Goal: Contribute content

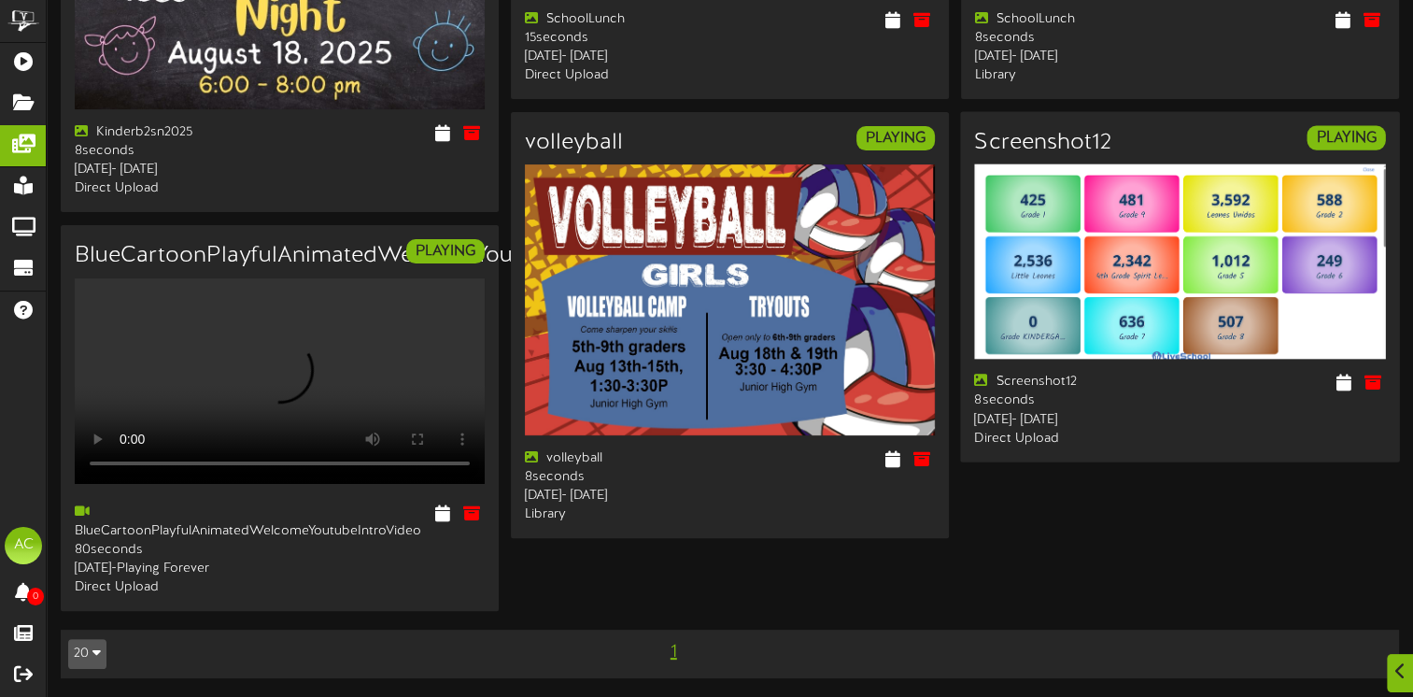
scroll to position [467, 0]
drag, startPoint x: 1377, startPoint y: 338, endPoint x: 1377, endPoint y: 357, distance: 18.7
click at [1377, 370] on button at bounding box center [1373, 384] width 32 height 29
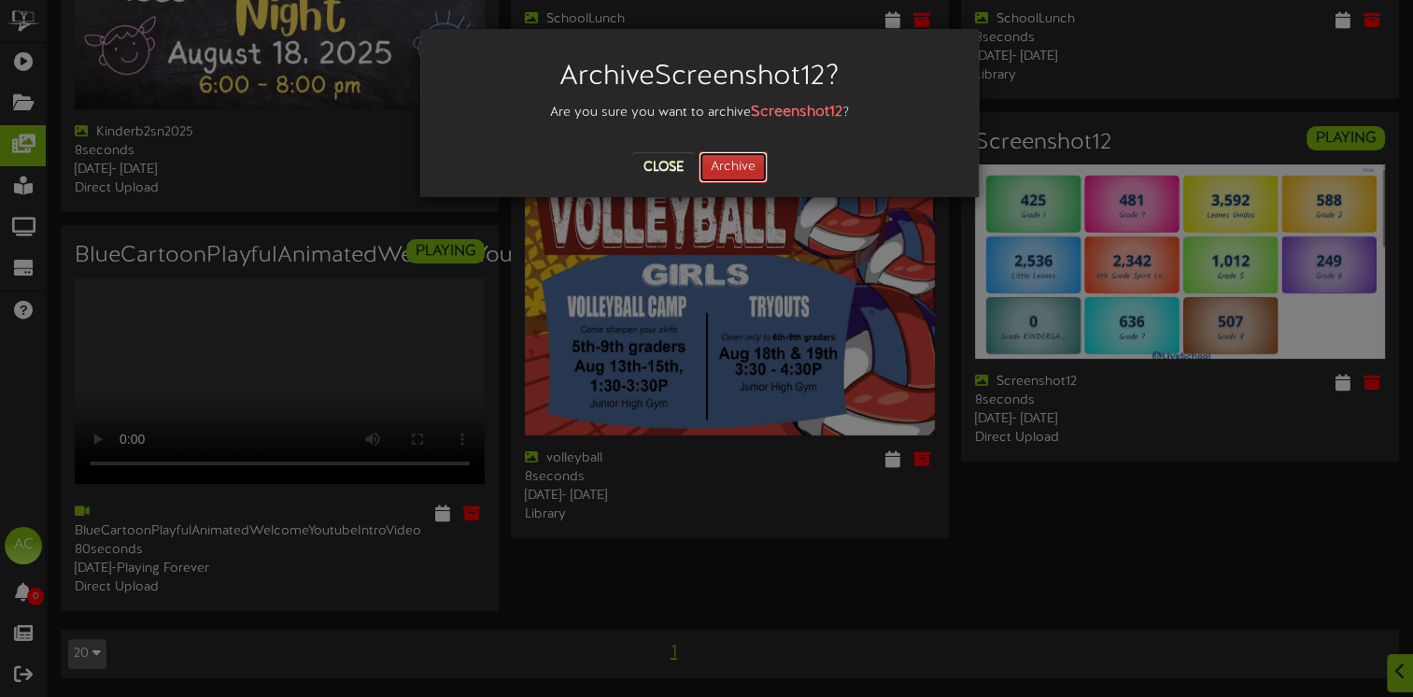
click at [723, 165] on button "Archive" at bounding box center [733, 167] width 69 height 32
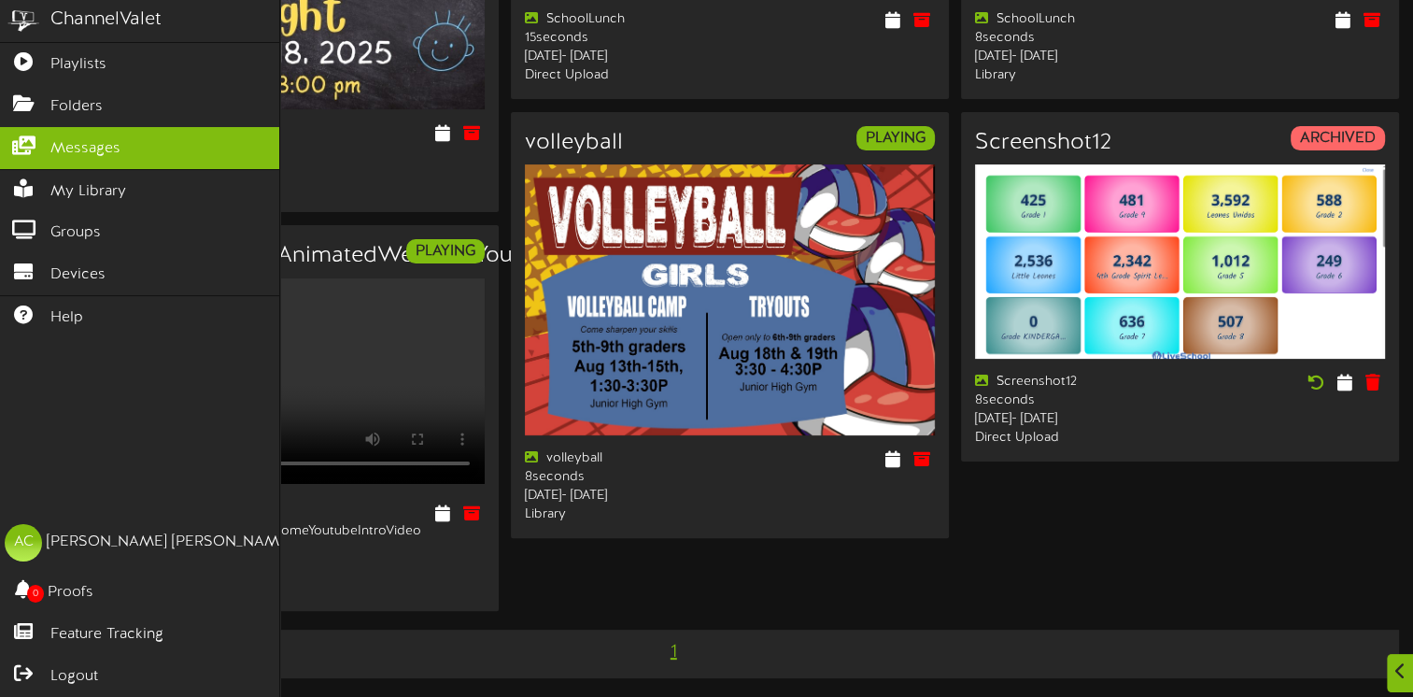
scroll to position [0, 0]
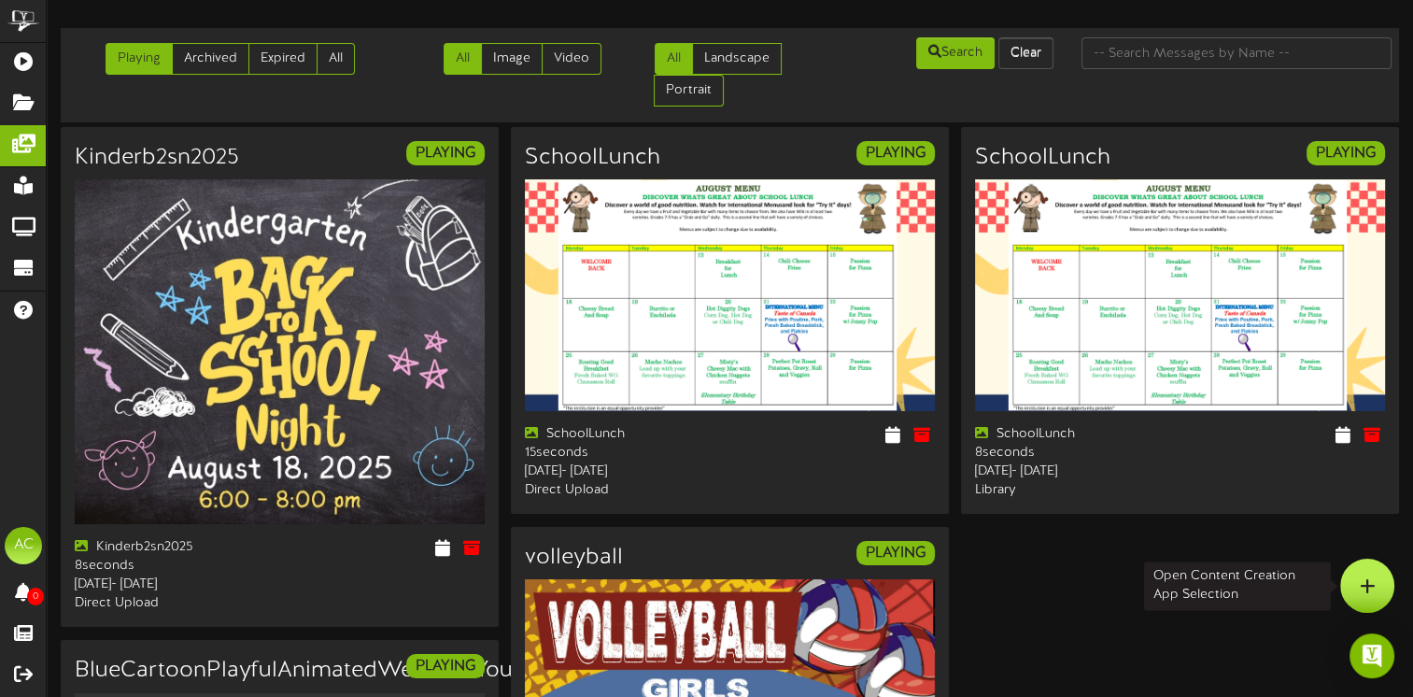
click at [1371, 577] on icon at bounding box center [1368, 585] width 16 height 17
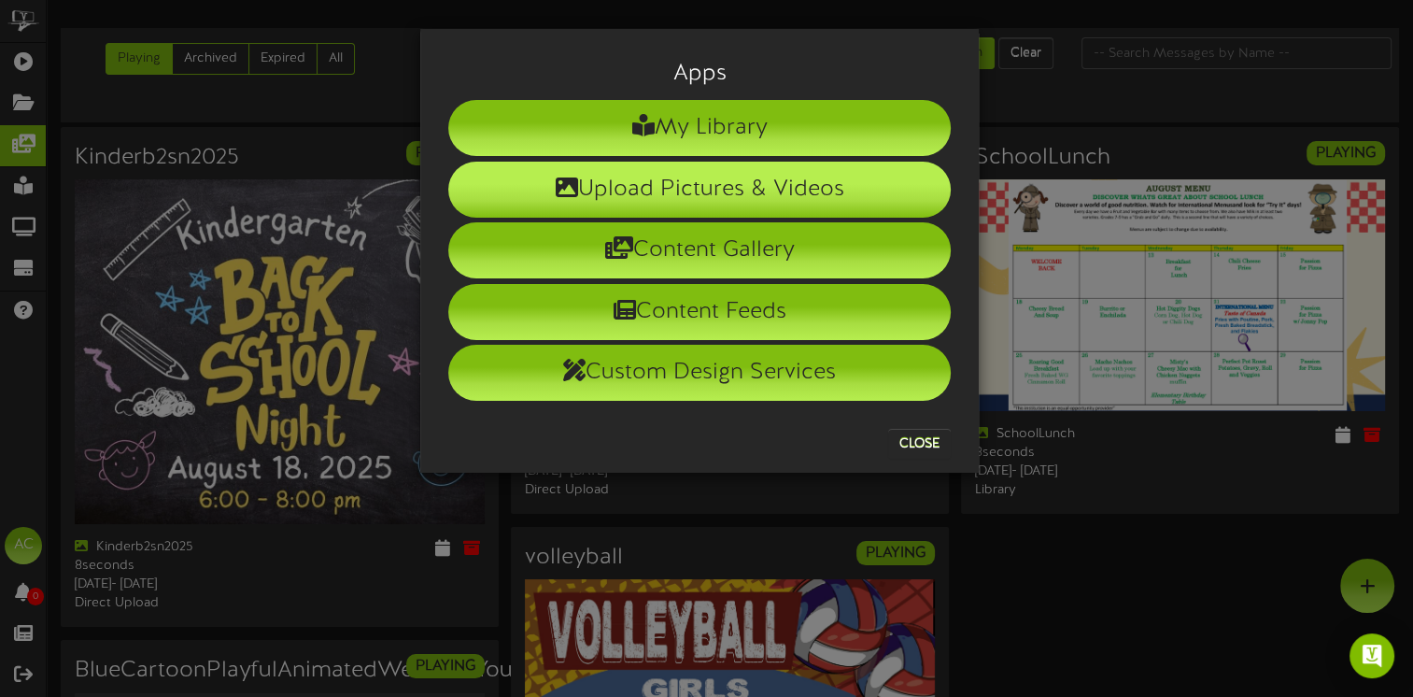
click at [644, 193] on li "Upload Pictures & Videos" at bounding box center [699, 190] width 503 height 56
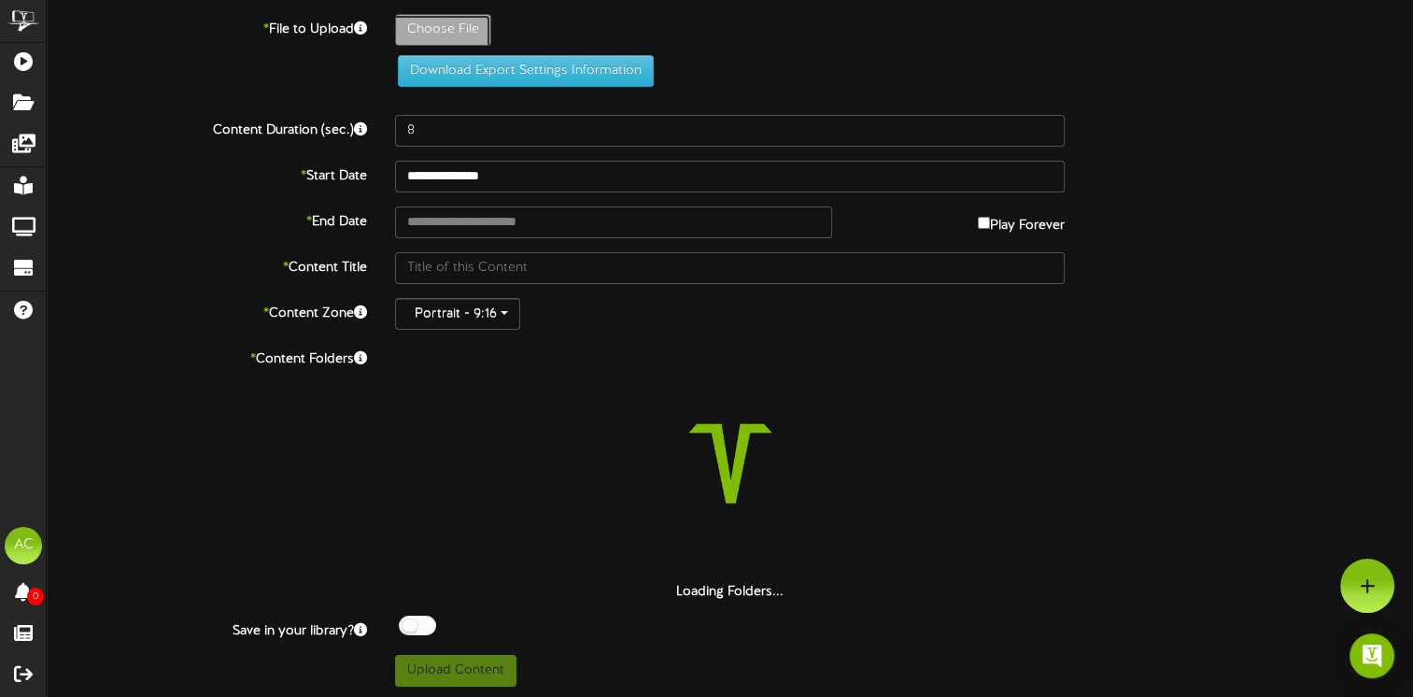
type input "**********"
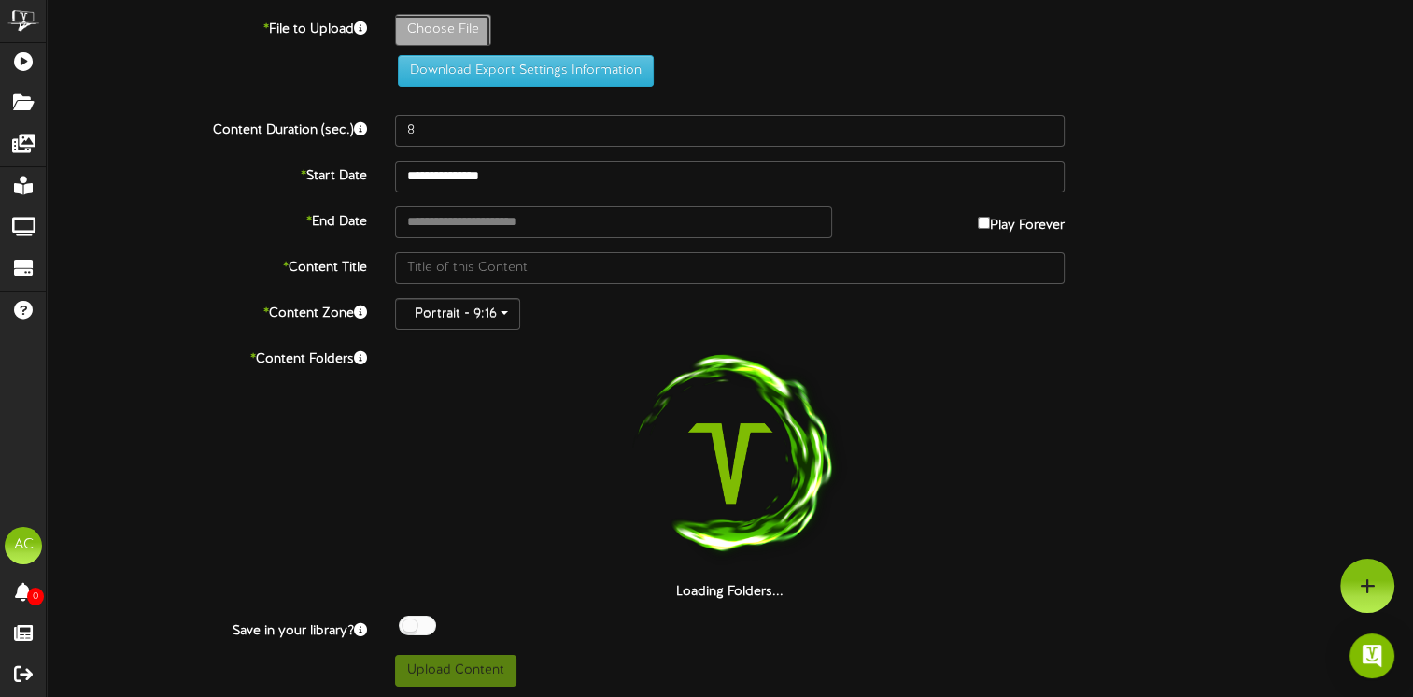
type input "Screenshot13"
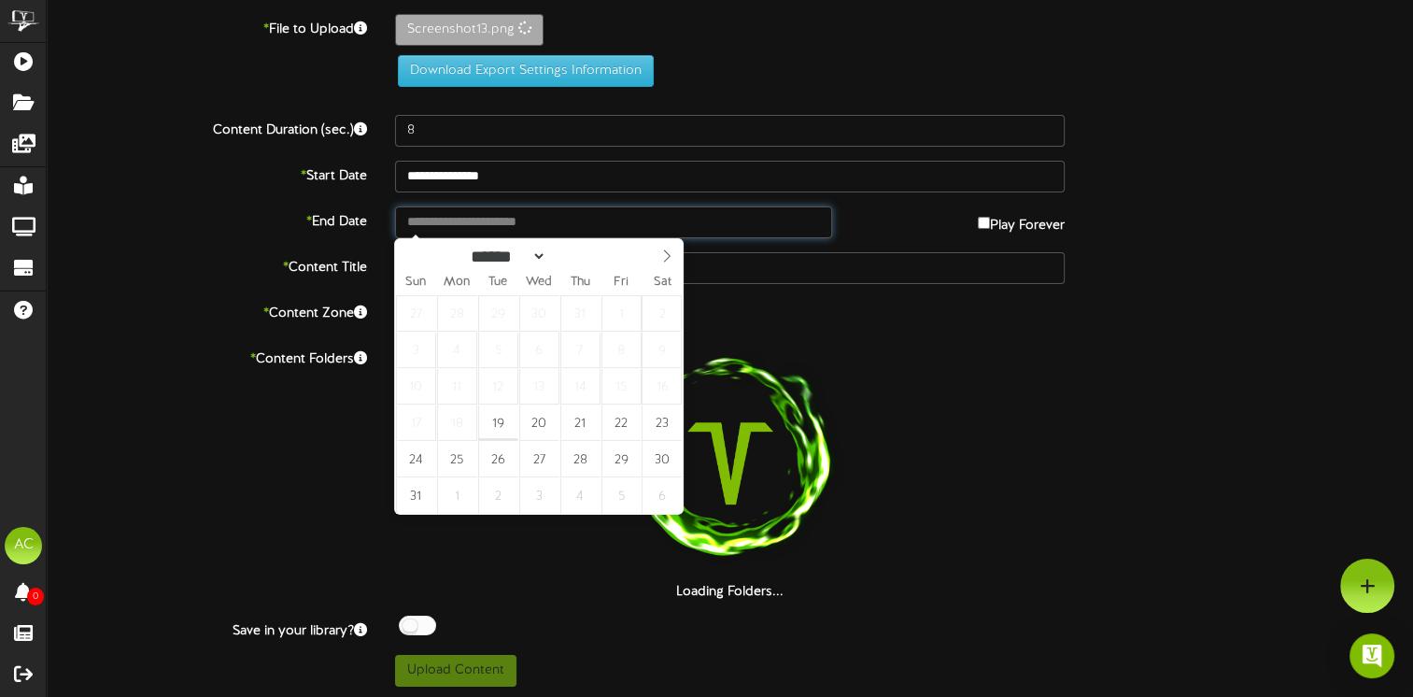
click at [427, 226] on input "text" at bounding box center [613, 222] width 437 height 32
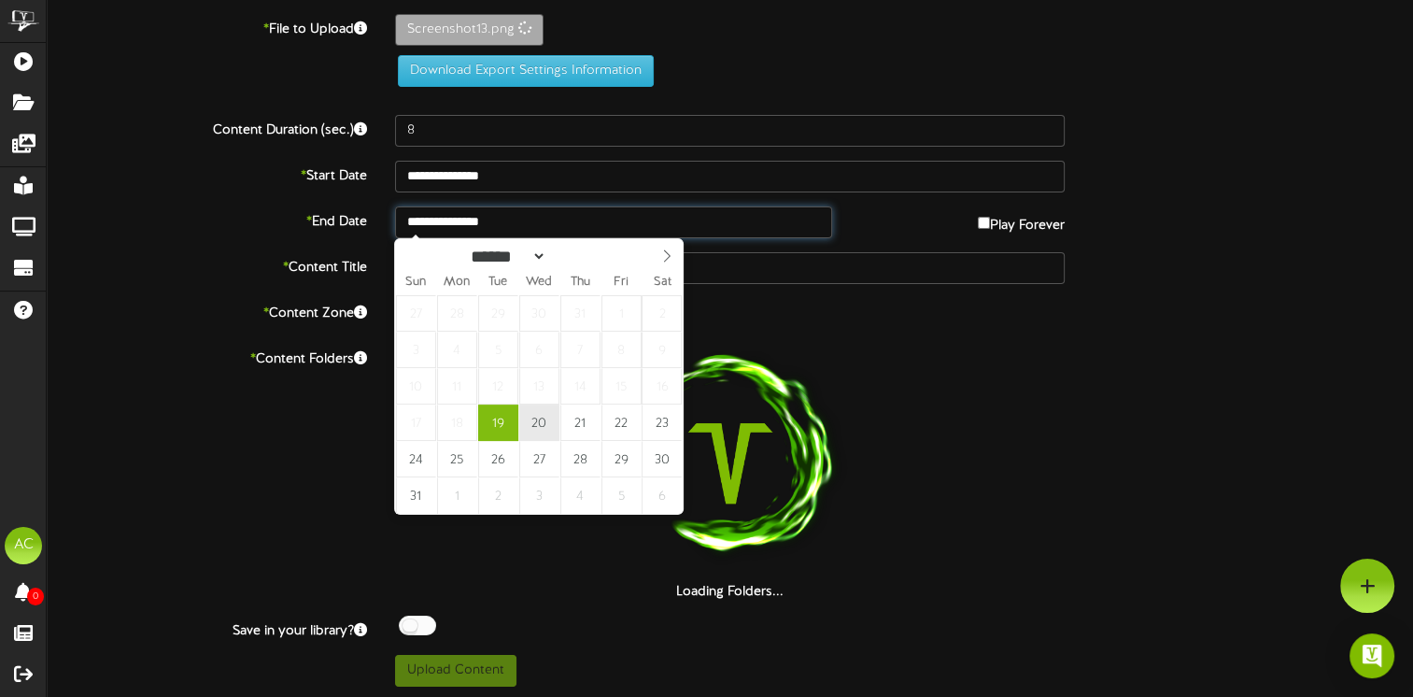
type input "**********"
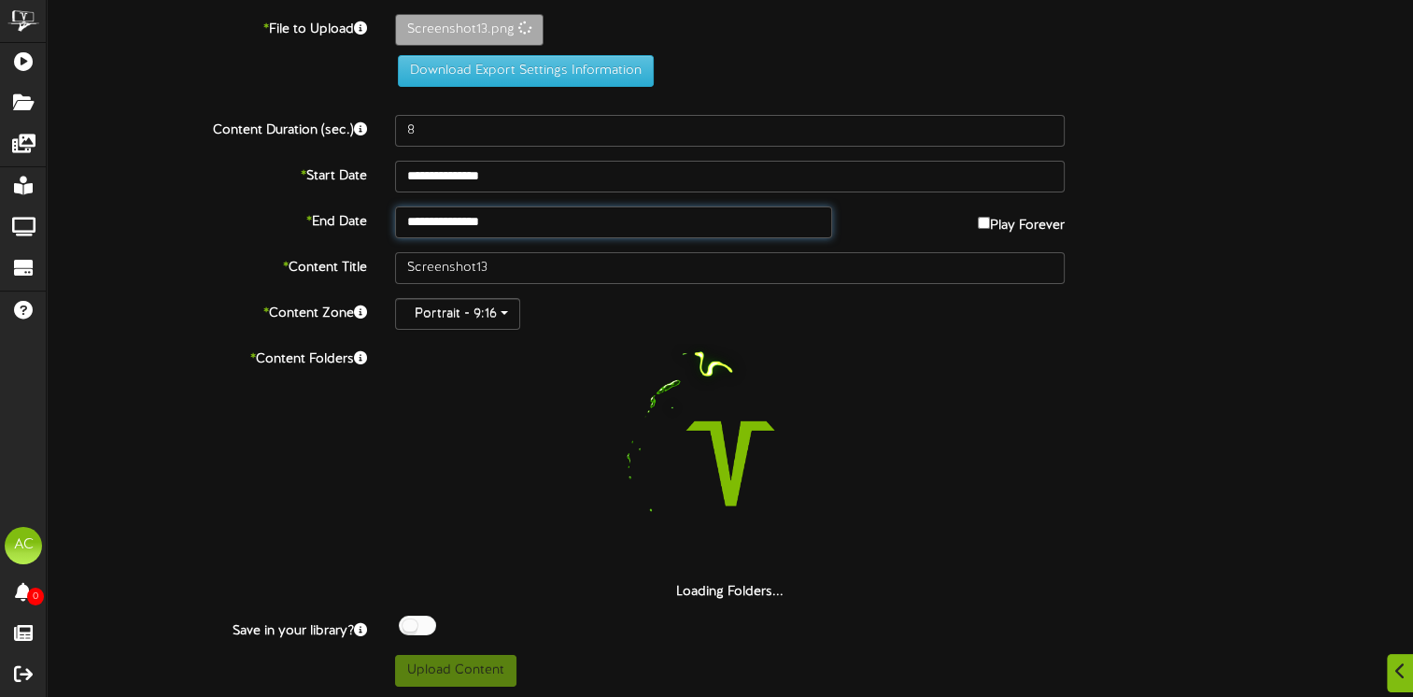
scroll to position [1, 0]
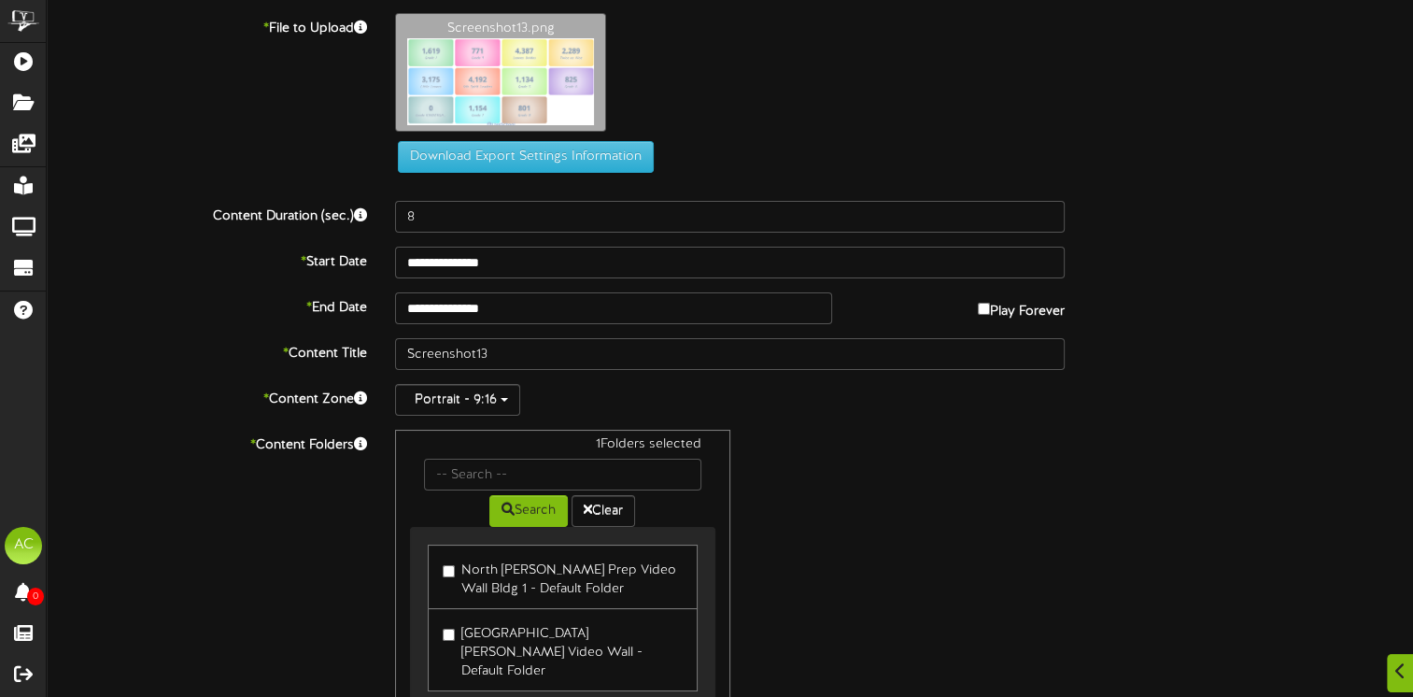
click at [448, 639] on label "[GEOGRAPHIC_DATA][PERSON_NAME] Video Wall - Default Folder" at bounding box center [562, 649] width 239 height 63
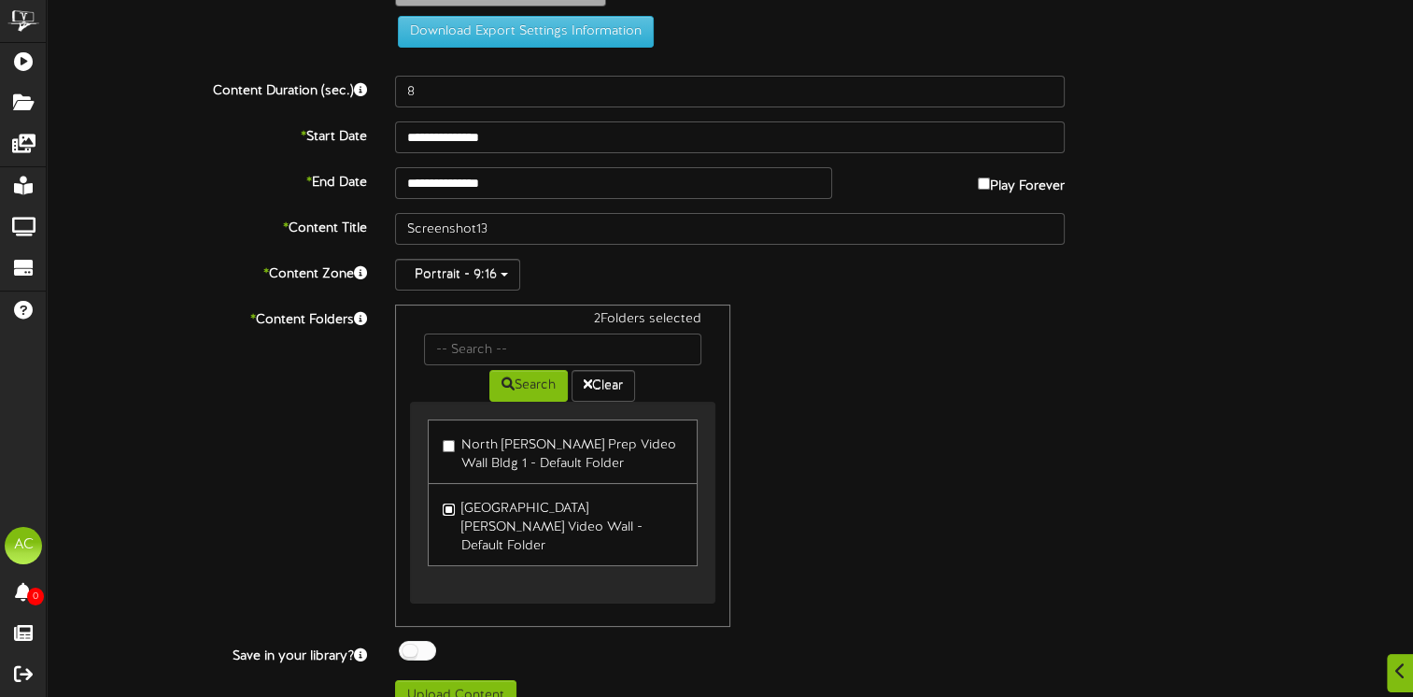
scroll to position [133, 0]
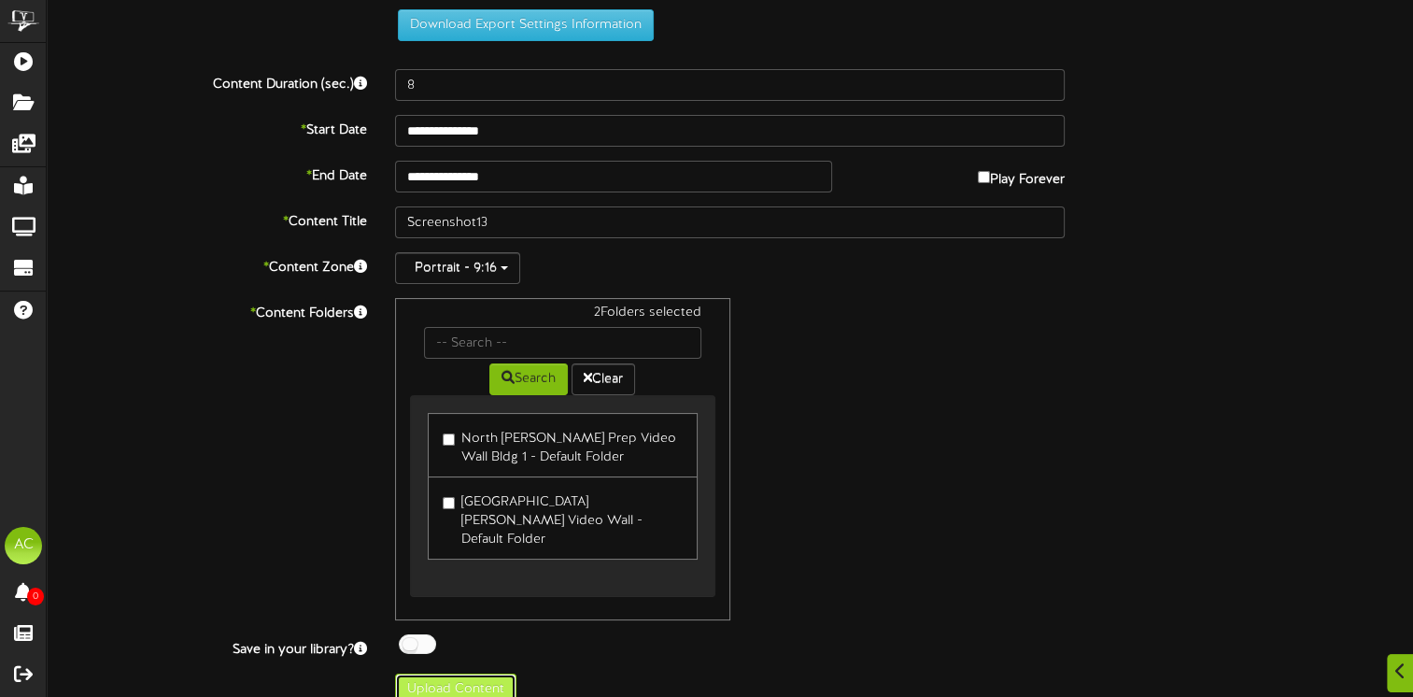
click at [458, 674] on button "Upload Content" at bounding box center [455, 690] width 121 height 32
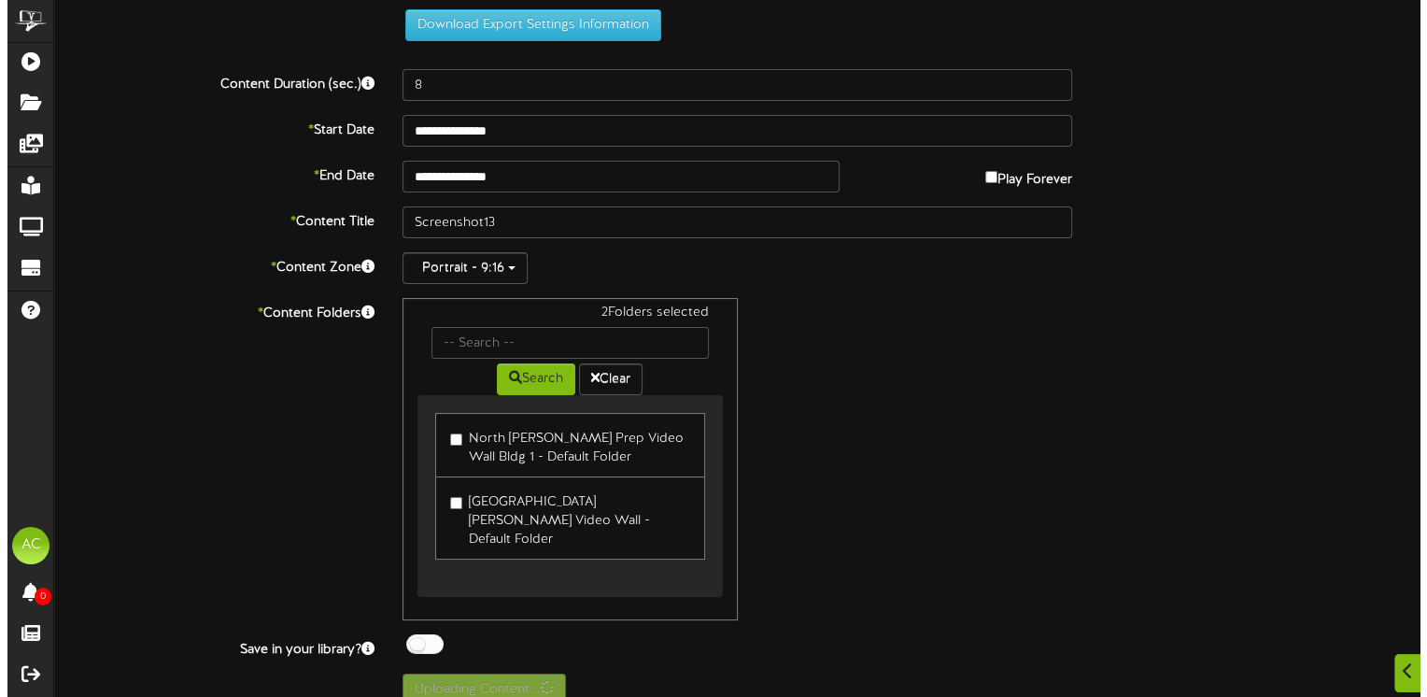
scroll to position [0, 0]
